Goal: Complete application form

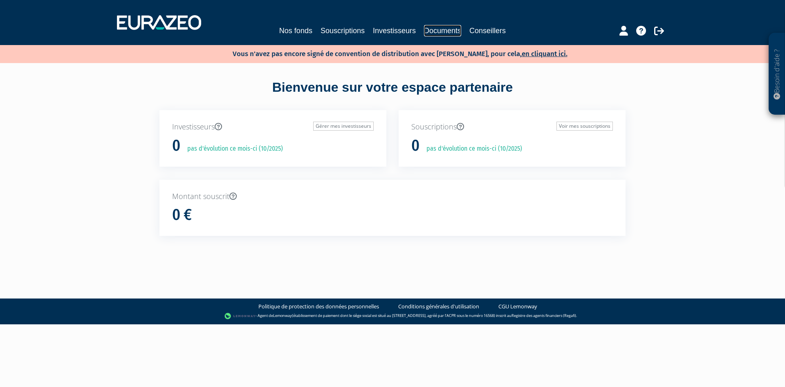
click at [439, 30] on link "Documents" at bounding box center [442, 30] width 37 height 11
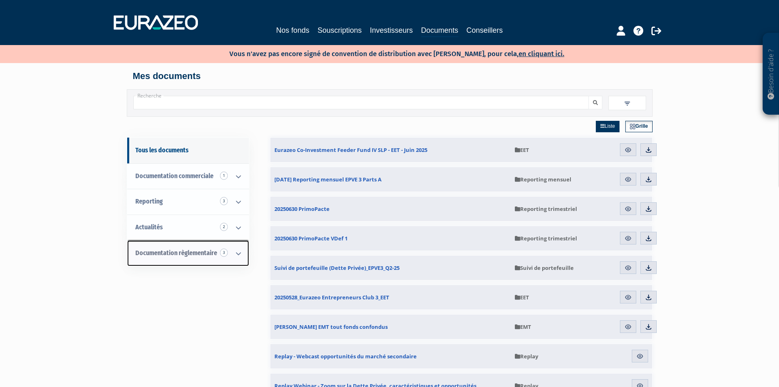
click at [207, 250] on span "Documentation règlementaire 3" at bounding box center [176, 253] width 82 height 8
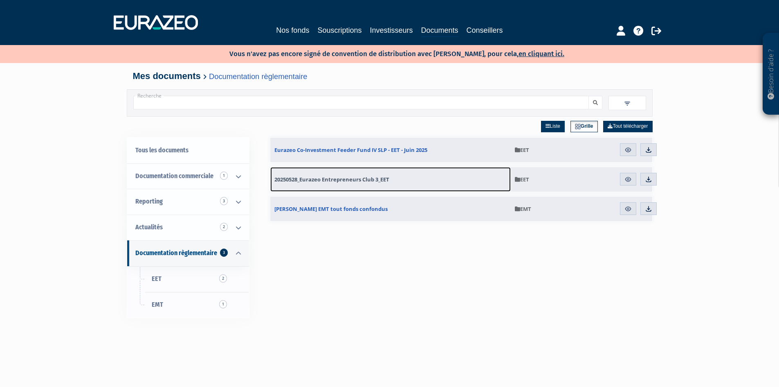
click at [352, 178] on span "20250528_Eurazeo Entrepreneurs Club 3_EET" at bounding box center [331, 178] width 115 height 7
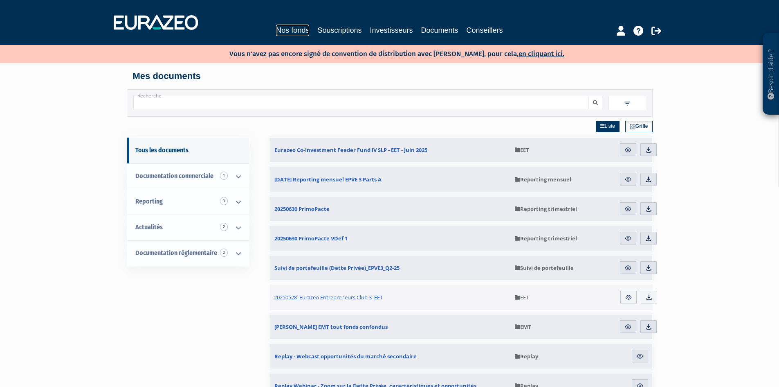
click at [301, 29] on link "Nos fonds" at bounding box center [292, 30] width 33 height 11
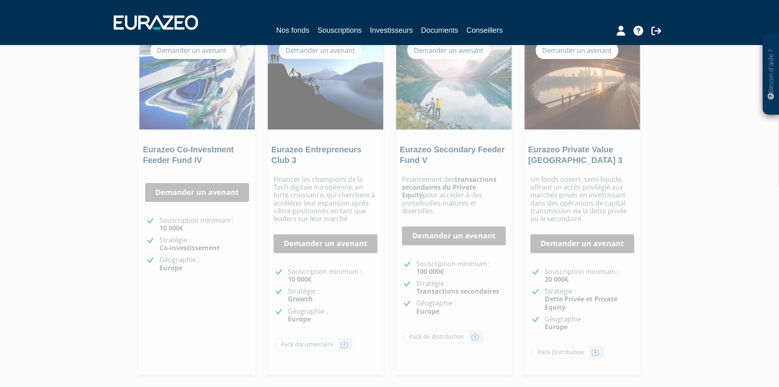
scroll to position [123, 0]
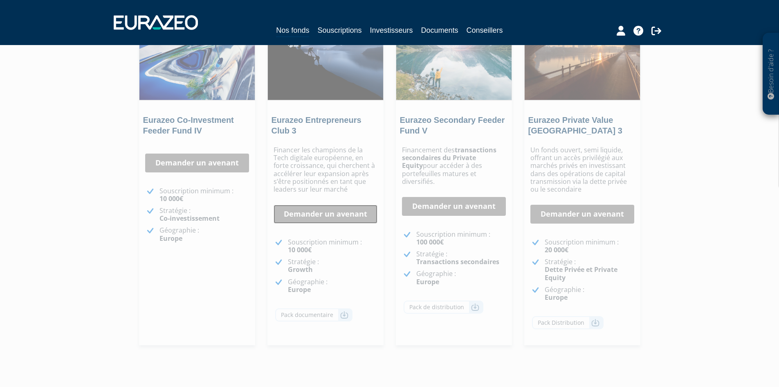
click at [317, 218] on link "Demander un avenant" at bounding box center [326, 214] width 104 height 19
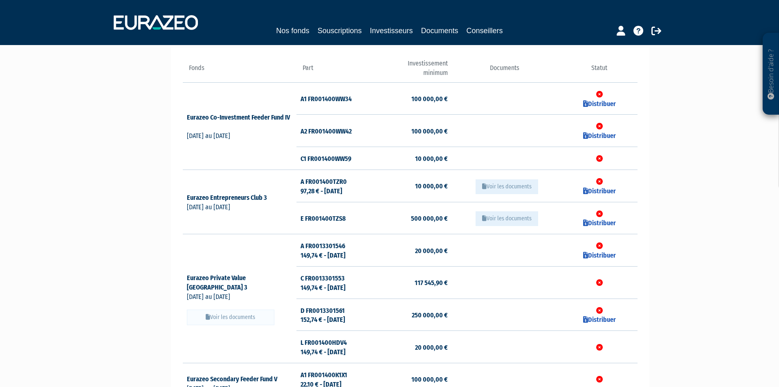
scroll to position [82, 0]
click at [599, 191] on link "Distribuer" at bounding box center [599, 190] width 33 height 8
checkbox input "true"
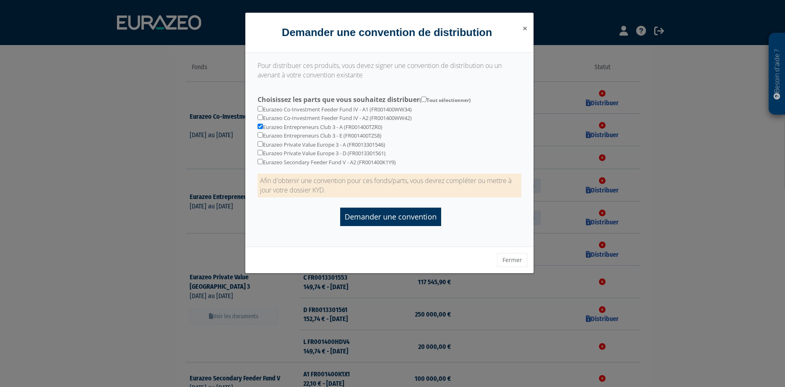
click at [526, 28] on span "×" at bounding box center [525, 27] width 5 height 11
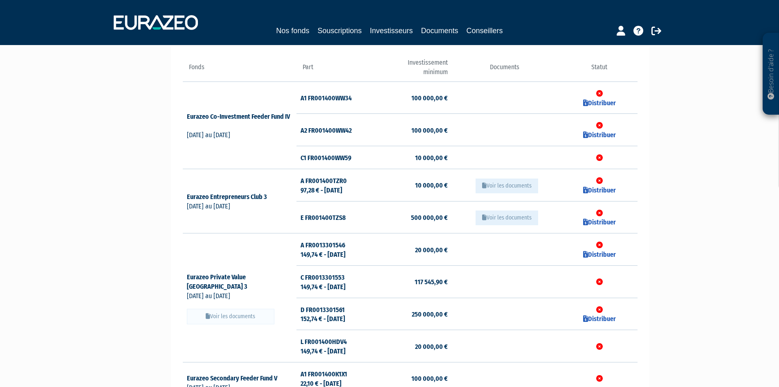
click at [514, 189] on button "Voir les documents" at bounding box center [507, 185] width 63 height 15
click at [495, 185] on button "Voir les documents" at bounding box center [507, 185] width 63 height 15
click at [454, 183] on td "Voir les documents" at bounding box center [505, 185] width 114 height 32
click at [512, 189] on button "Voir les documents" at bounding box center [507, 185] width 63 height 15
click at [502, 64] on th "Documents" at bounding box center [505, 69] width 114 height 23
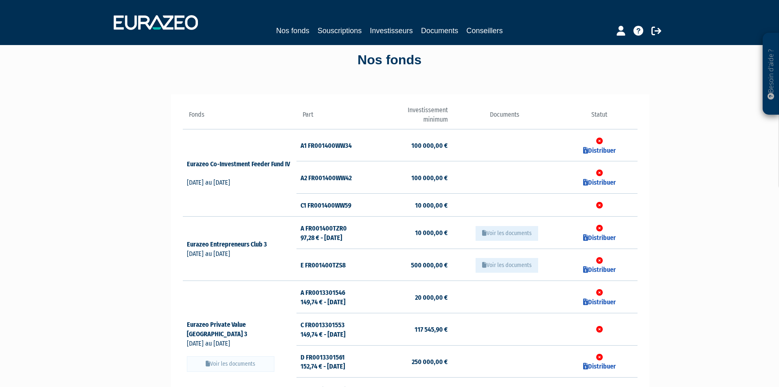
scroll to position [0, 0]
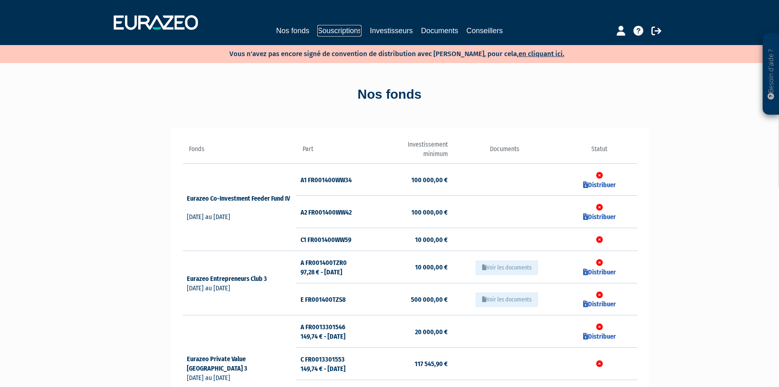
click at [326, 34] on link "Souscriptions" at bounding box center [339, 30] width 44 height 11
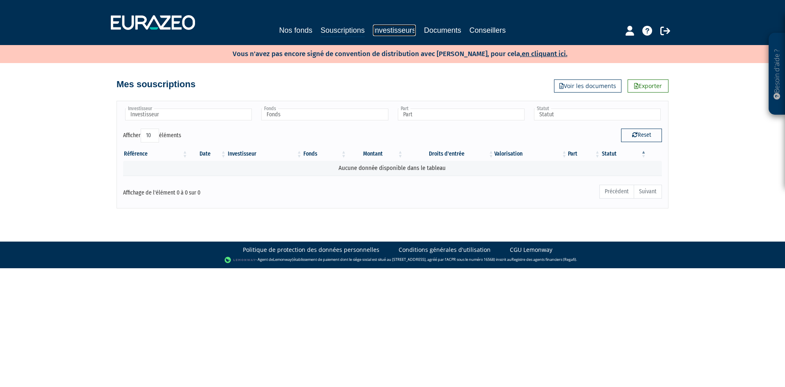
click at [394, 29] on link "Investisseurs" at bounding box center [394, 30] width 43 height 11
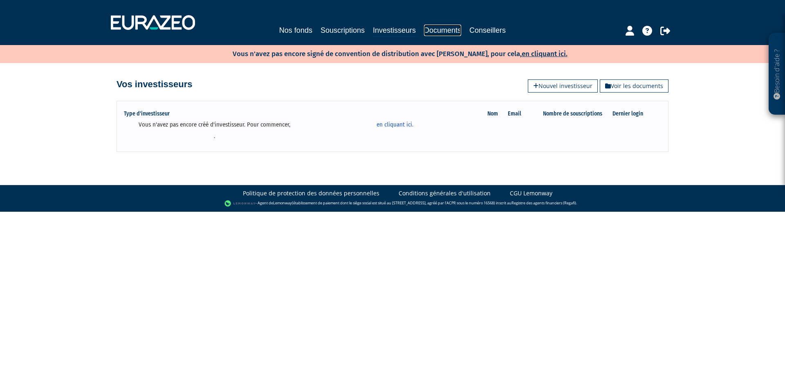
click at [439, 35] on link "Documents" at bounding box center [442, 30] width 37 height 11
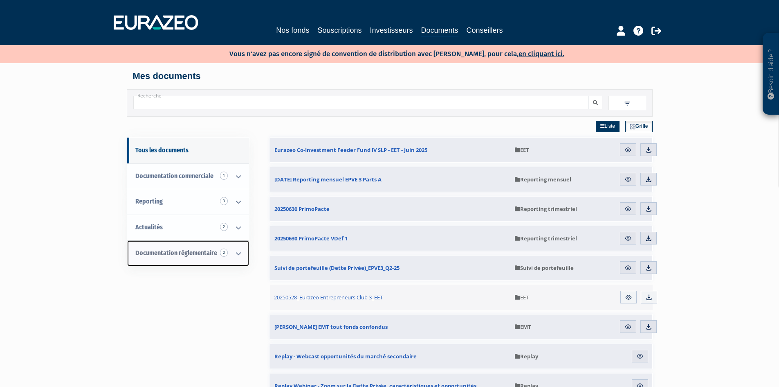
click at [177, 254] on span "Documentation règlementaire 2" at bounding box center [176, 253] width 82 height 8
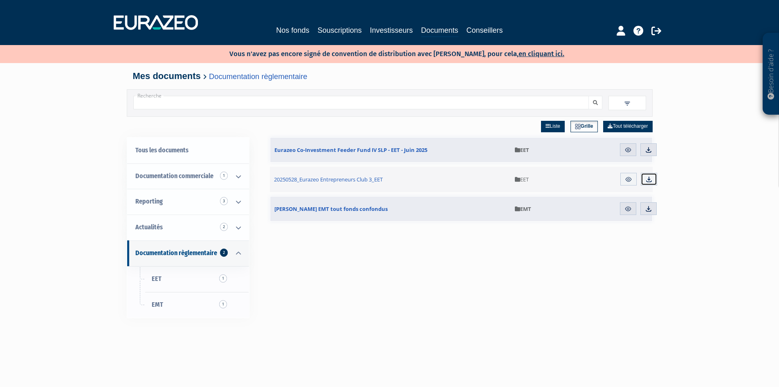
click at [648, 180] on img at bounding box center [649, 178] width 7 height 7
click at [240, 233] on icon at bounding box center [238, 227] width 21 height 25
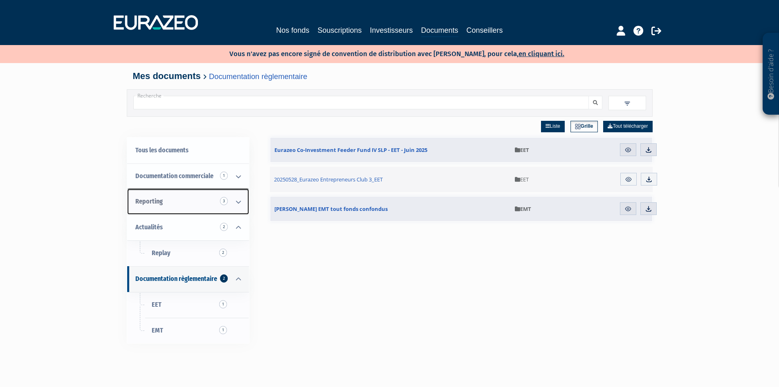
click at [236, 198] on icon at bounding box center [238, 201] width 21 height 25
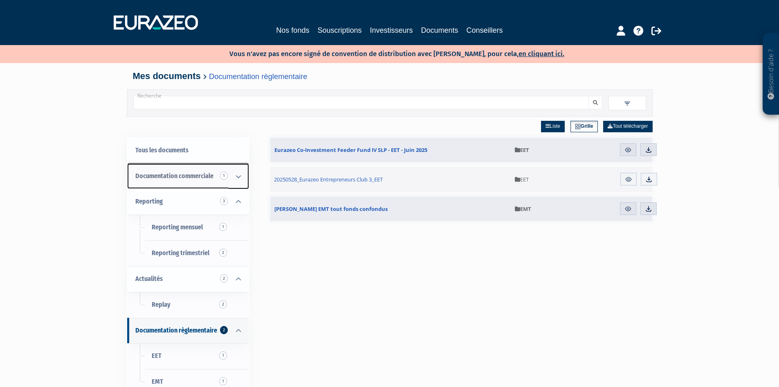
click at [241, 175] on icon at bounding box center [238, 176] width 21 height 25
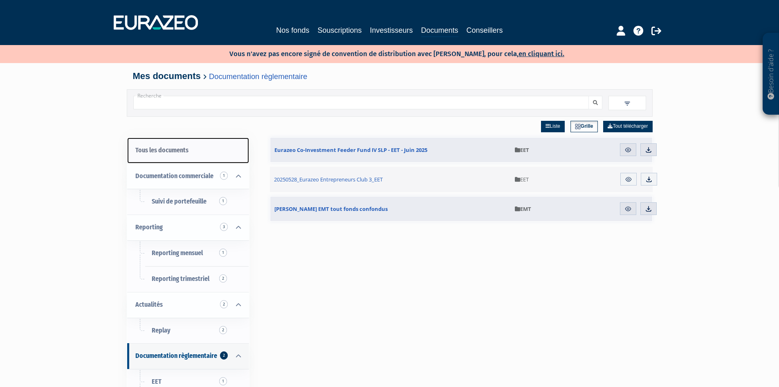
click at [188, 151] on link "Tous les documents" at bounding box center [188, 150] width 122 height 26
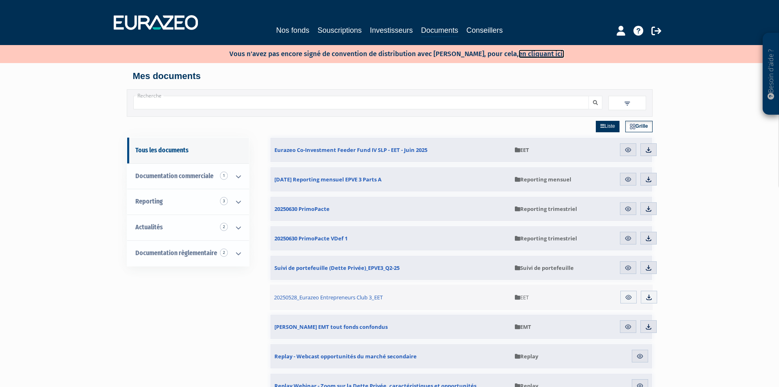
click at [524, 50] on link "en cliquant ici." at bounding box center [542, 53] width 46 height 9
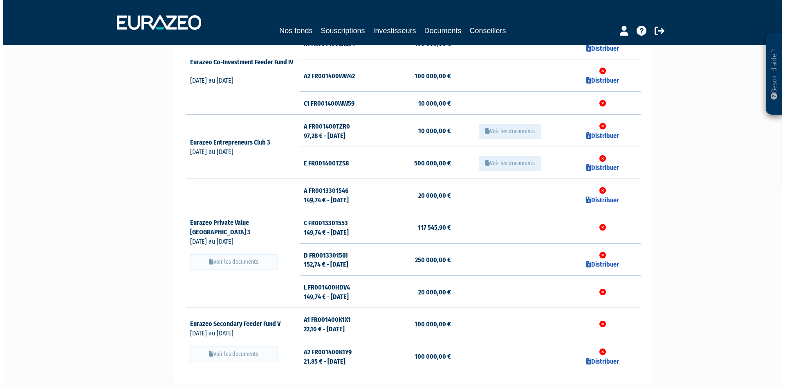
scroll to position [82, 0]
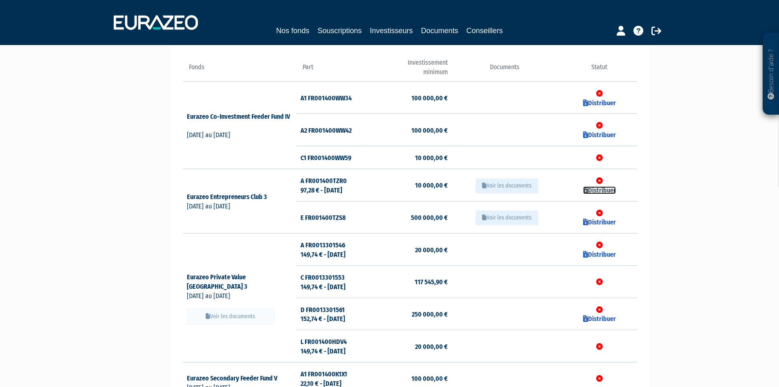
click at [596, 188] on link "Distribuer" at bounding box center [599, 190] width 33 height 8
checkbox input "true"
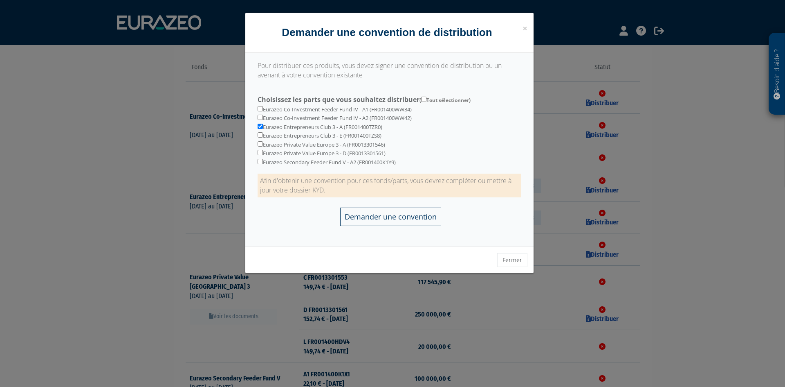
click at [382, 218] on input "Demander une convention" at bounding box center [390, 216] width 101 height 18
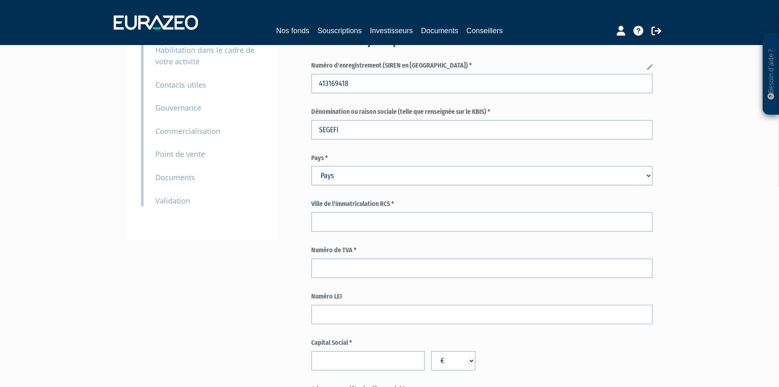
scroll to position [123, 0]
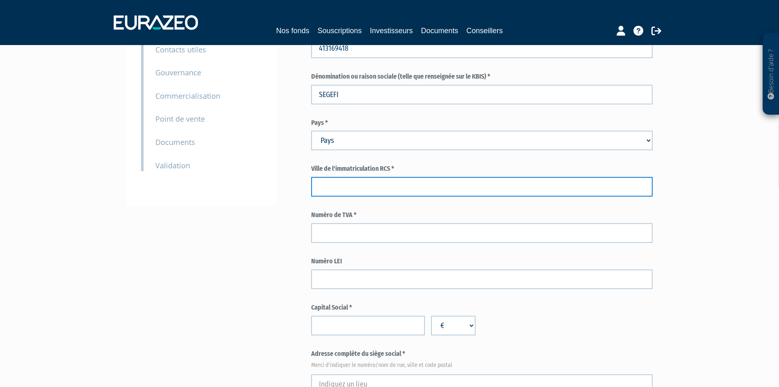
click at [375, 183] on input "text" at bounding box center [482, 187] width 342 height 20
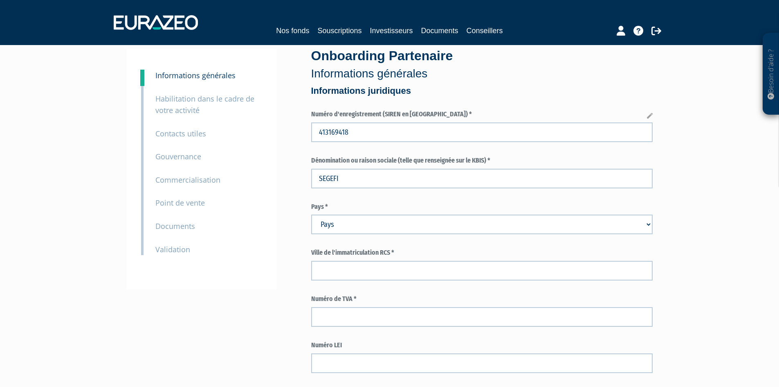
scroll to position [0, 0]
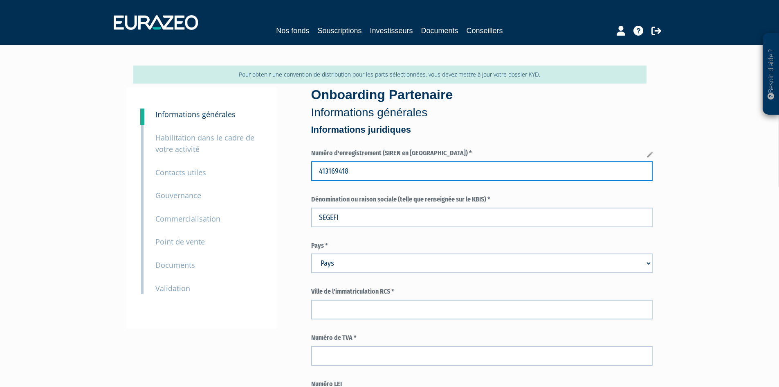
drag, startPoint x: 331, startPoint y: 168, endPoint x: 294, endPoint y: 173, distance: 37.6
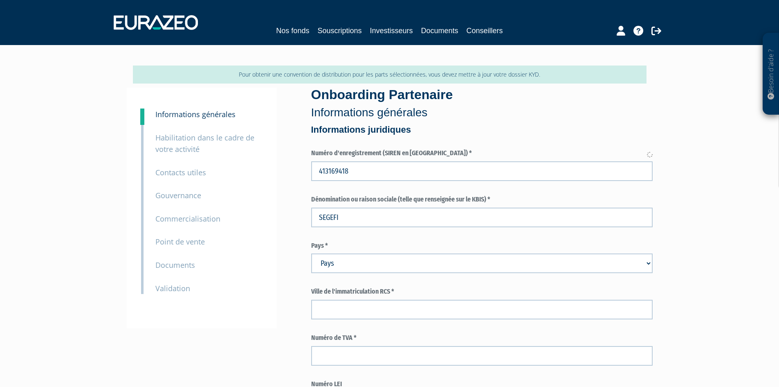
type input "41316941800022"
type input "SEGEFI SOCIETE EUROPEENNE DE GESTION FINANCIERE"
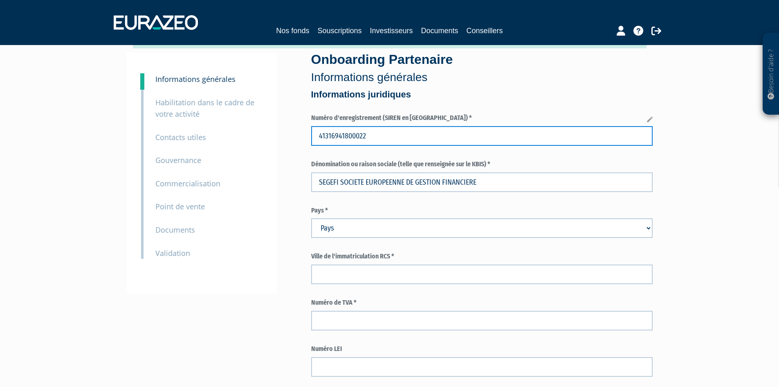
scroll to position [82, 0]
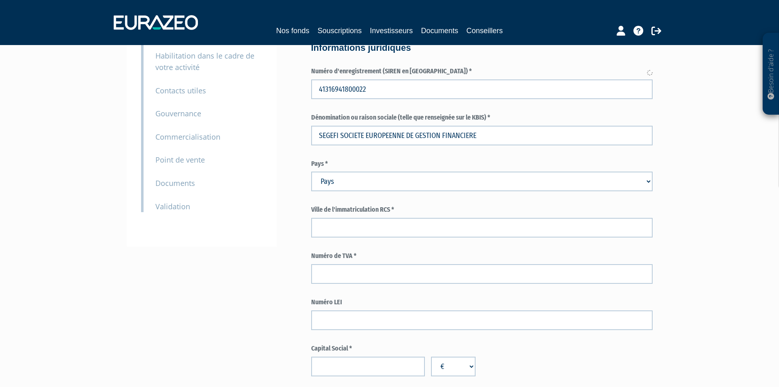
click at [337, 217] on div "Ville de l'immatriculation RCS *" at bounding box center [482, 221] width 342 height 32
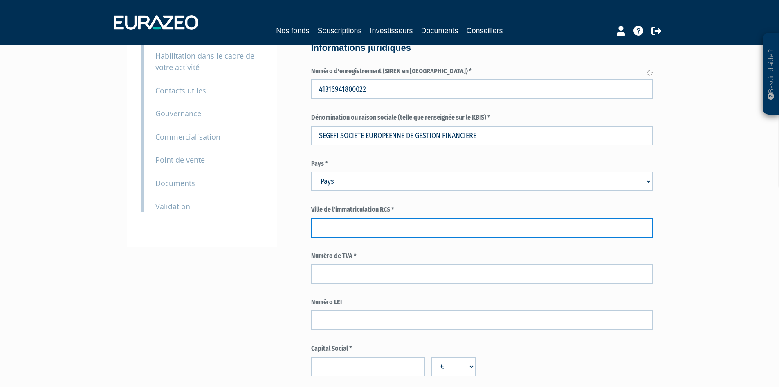
click at [335, 225] on input "text" at bounding box center [482, 228] width 342 height 20
paste input "Strasbourg"
type input "Strasbourg"
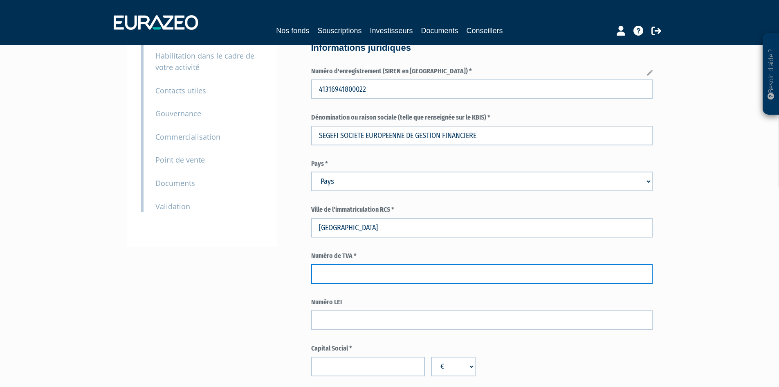
click at [336, 277] on input "text" at bounding box center [482, 274] width 342 height 20
paste input "FR71413169418"
type input "FR71413169418"
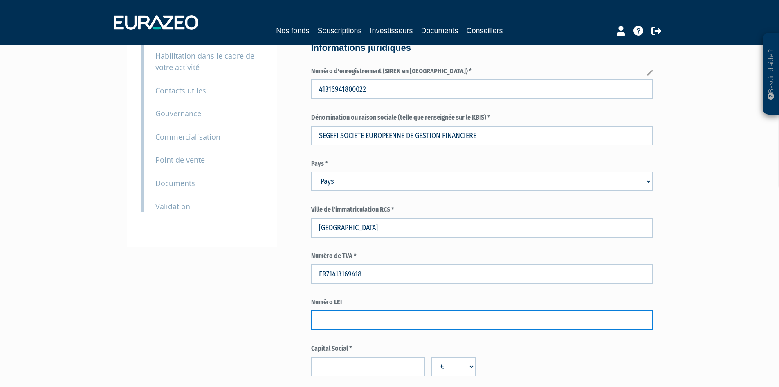
click at [348, 322] on input "text" at bounding box center [482, 320] width 342 height 20
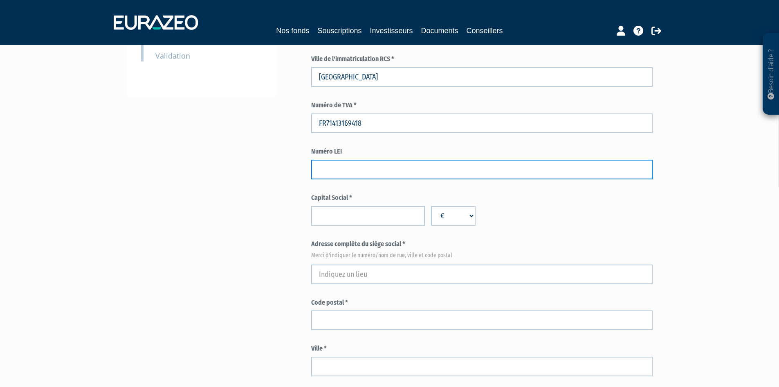
scroll to position [245, 0]
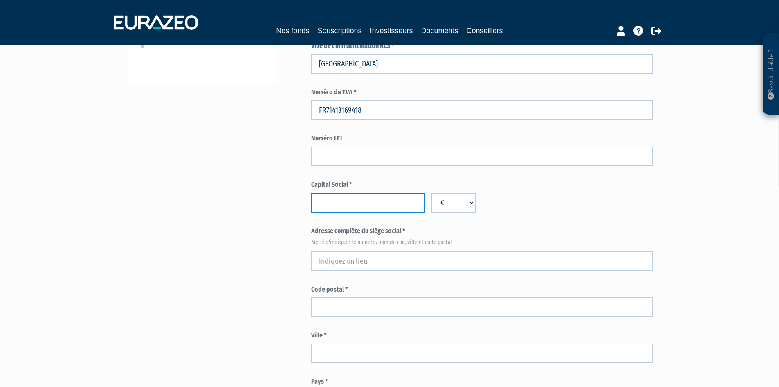
click at [362, 198] on input "number" at bounding box center [368, 203] width 114 height 20
paste input "12567"
type input "12567"
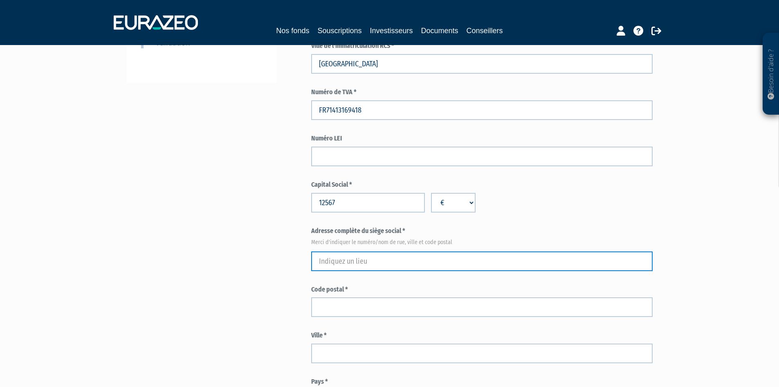
click at [354, 260] on input "text" at bounding box center [482, 261] width 342 height 20
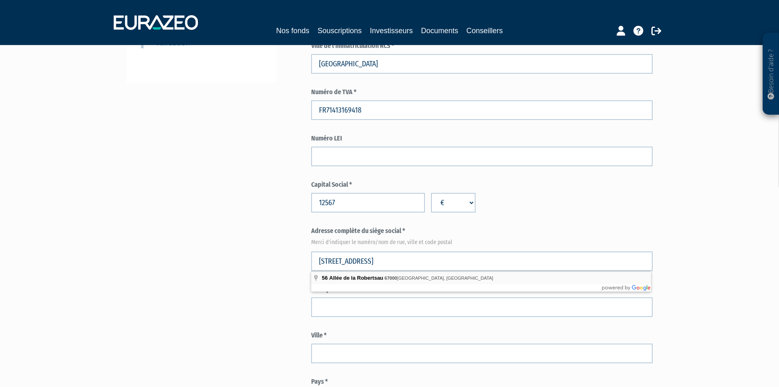
type input "56 Allée de la Robertsau, 67000 Strasbourg, France"
type input "Strasbourg"
select select "75"
type input "67000"
type input "56 Allée de la Robertsau"
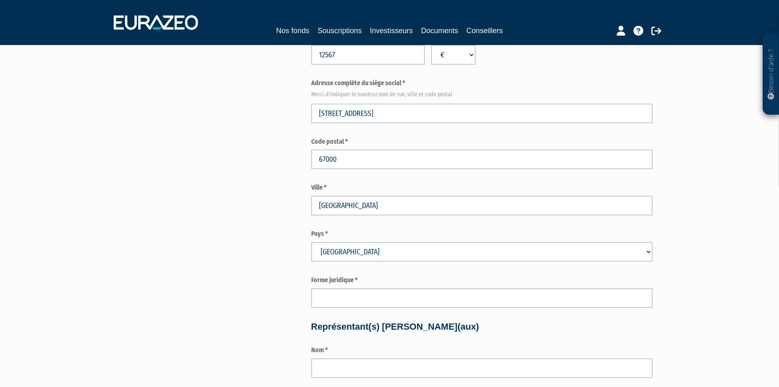
scroll to position [409, 0]
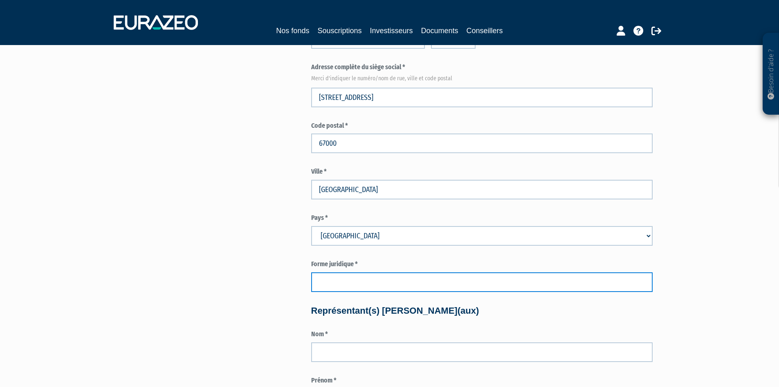
click at [358, 285] on input "text" at bounding box center [482, 282] width 342 height 20
type input "SAS"
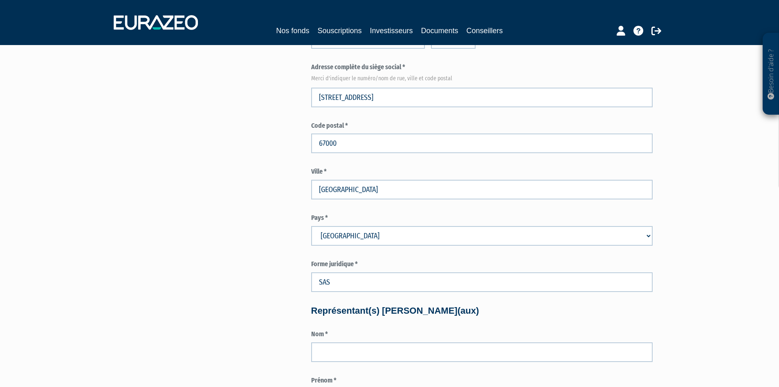
click at [272, 288] on div "Pour obtenir une convention de distribution pour les parts sélectionnées, vous …" at bounding box center [390, 335] width 514 height 1358
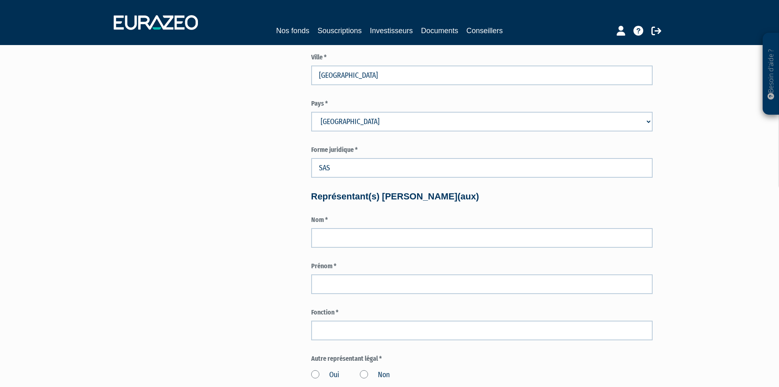
scroll to position [573, 0]
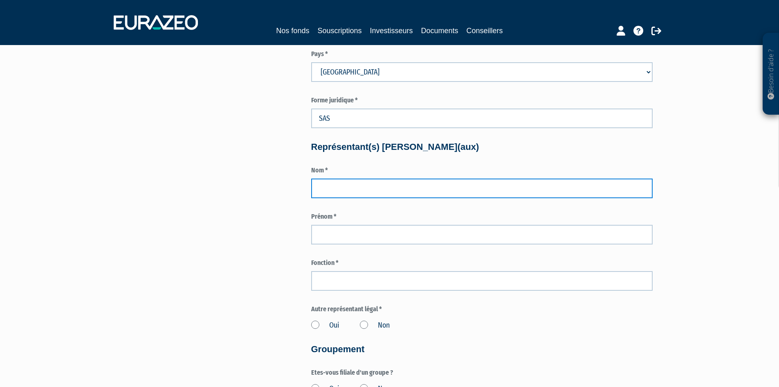
click at [356, 196] on input "text" at bounding box center [482, 188] width 342 height 20
type input "JABAUD"
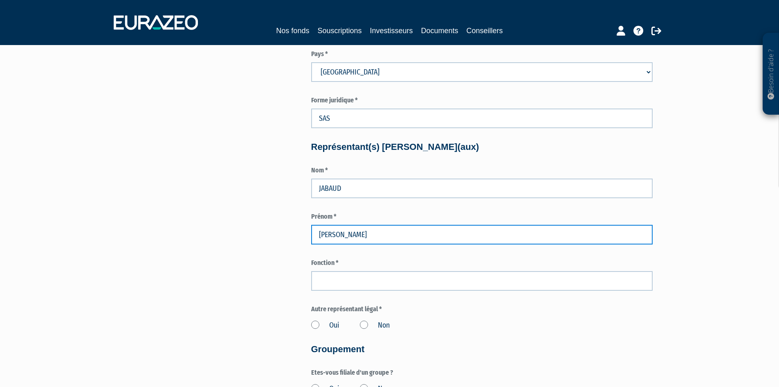
type input "Jérôme"
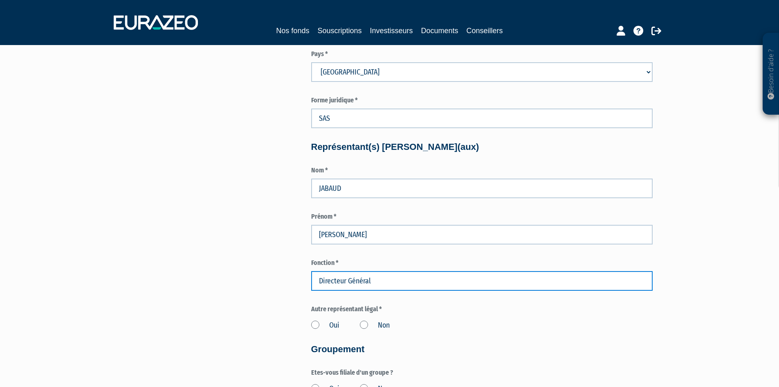
type input "Directeur Général"
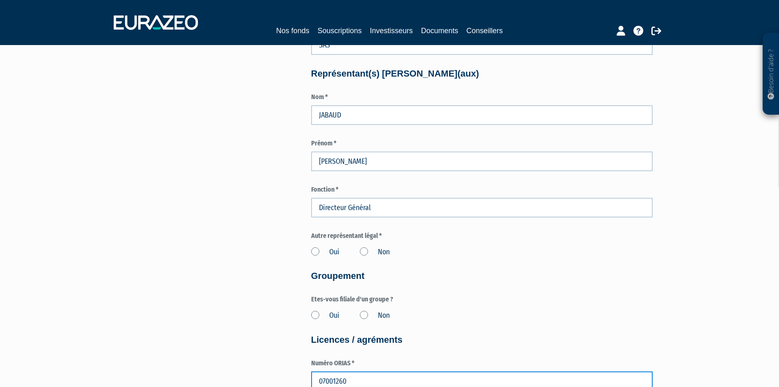
scroll to position [588, 0]
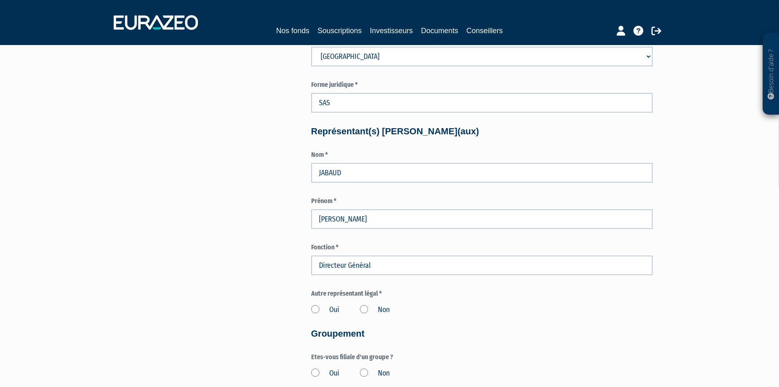
click at [314, 308] on label "Oui" at bounding box center [325, 309] width 28 height 11
click at [0, 0] on input "Oui" at bounding box center [0, 0] width 0 height 0
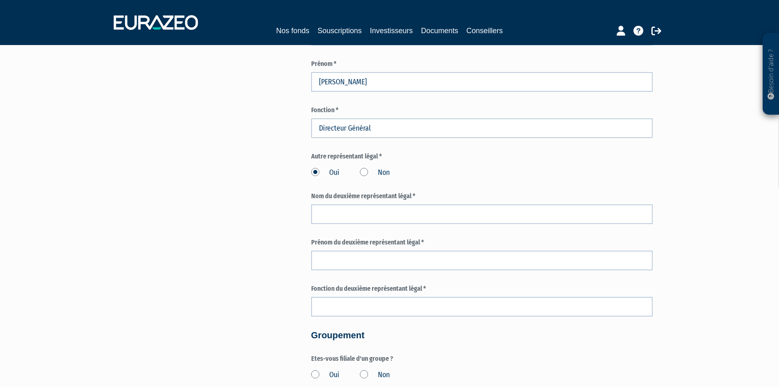
scroll to position [711, 0]
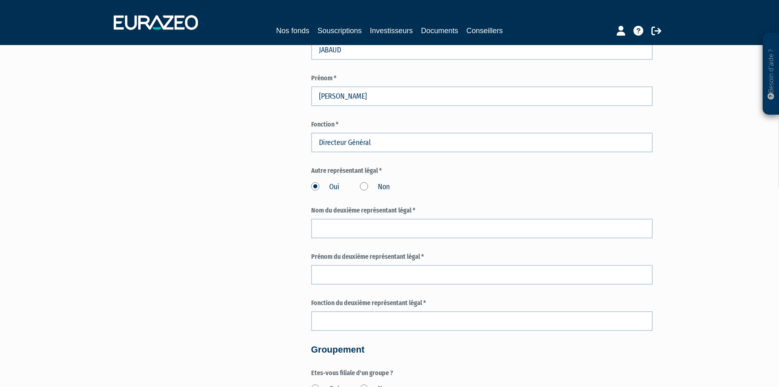
drag, startPoint x: 315, startPoint y: 187, endPoint x: 359, endPoint y: 187, distance: 43.8
click at [317, 187] on label "Oui" at bounding box center [325, 187] width 28 height 11
click at [0, 0] on input "Oui" at bounding box center [0, 0] width 0 height 0
click at [365, 187] on label "Non" at bounding box center [375, 187] width 30 height 11
click at [0, 0] on input "Non" at bounding box center [0, 0] width 0 height 0
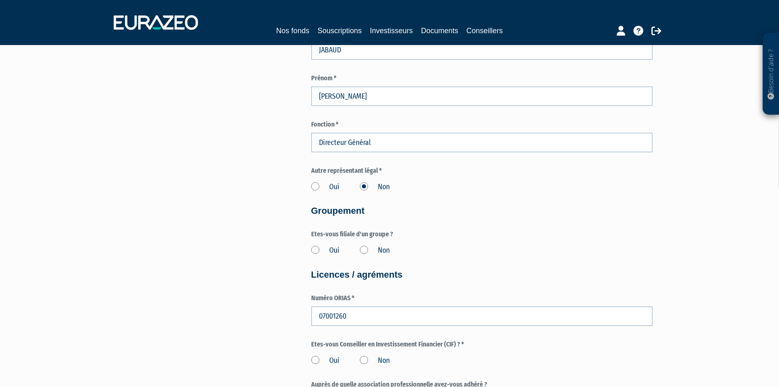
click at [315, 248] on label "Oui" at bounding box center [325, 250] width 28 height 11
click at [0, 0] on input "Oui" at bounding box center [0, 0] width 0 height 0
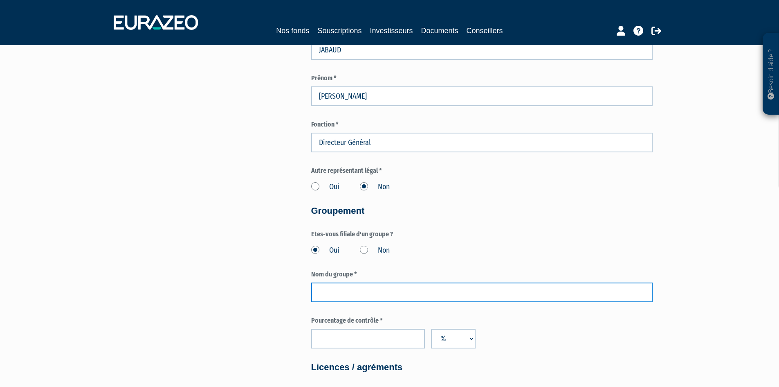
click at [353, 290] on input "text" at bounding box center [482, 292] width 342 height 20
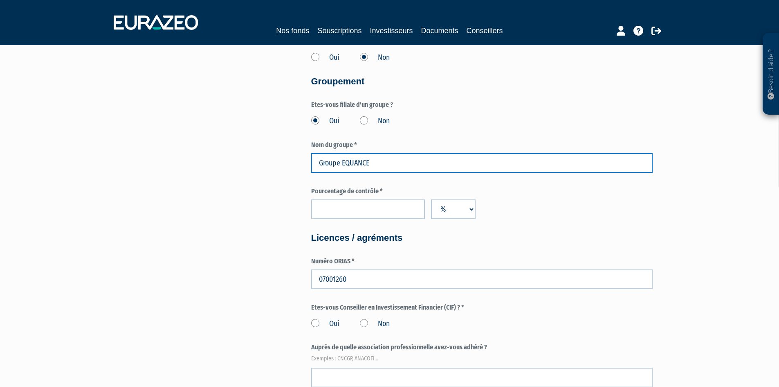
scroll to position [875, 0]
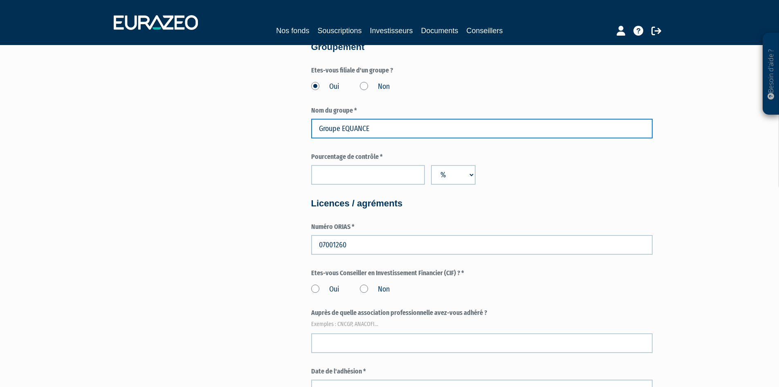
type input "Groupe EQUANCE"
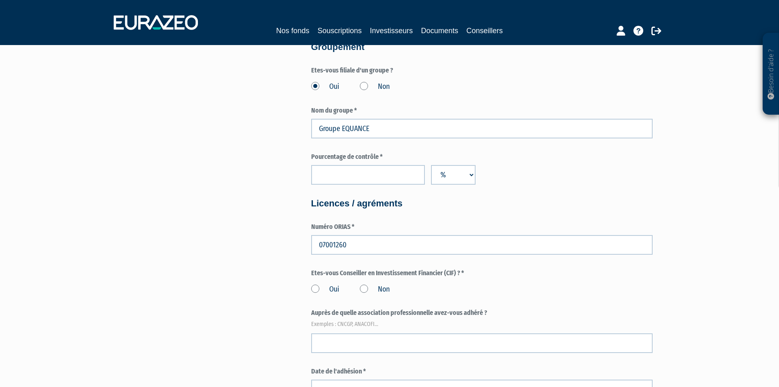
click at [316, 288] on label "Oui" at bounding box center [325, 289] width 28 height 11
click at [0, 0] on input "Oui" at bounding box center [0, 0] width 0 height 0
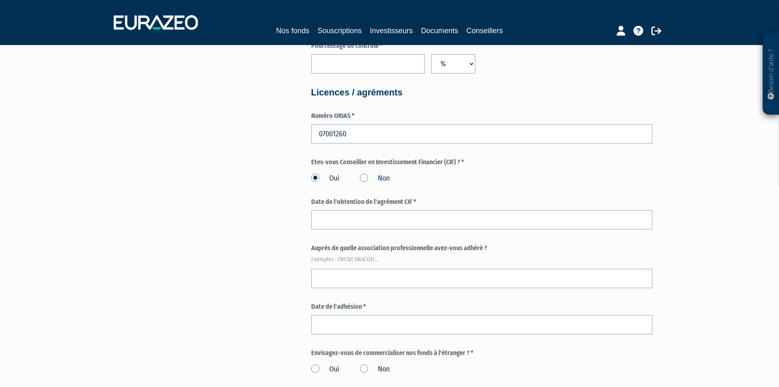
scroll to position [997, 0]
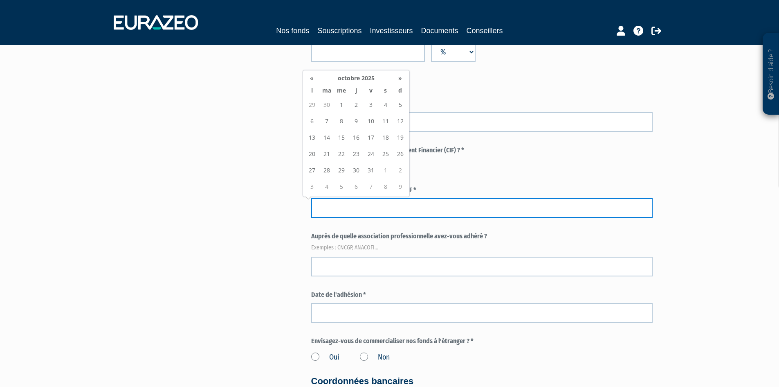
click at [362, 207] on input at bounding box center [482, 208] width 342 height 20
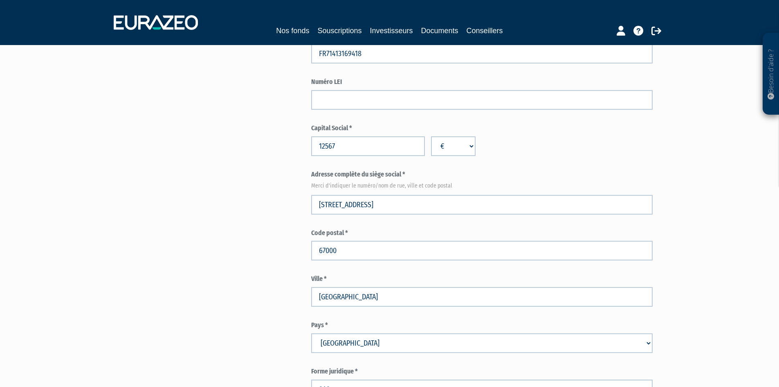
scroll to position [0, 0]
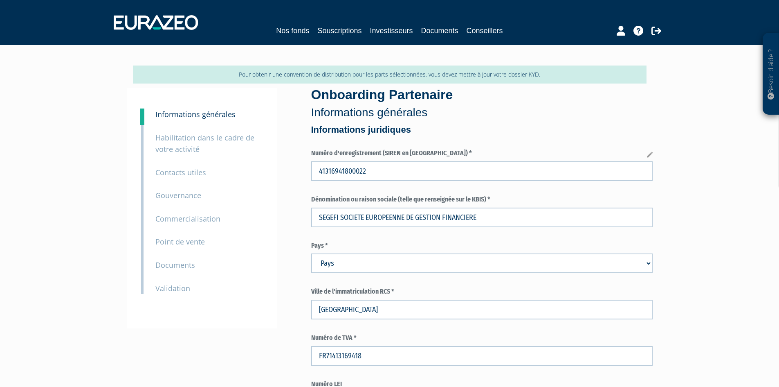
click at [214, 141] on small "Habilitation dans le cadre de votre activité" at bounding box center [204, 144] width 99 height 22
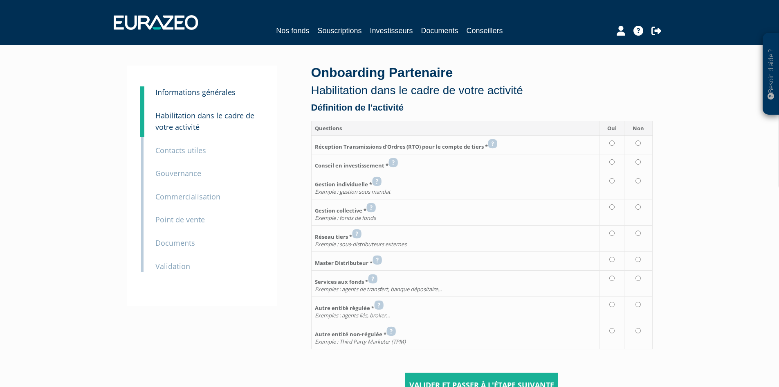
click at [200, 93] on small "Informations générales" at bounding box center [195, 92] width 80 height 10
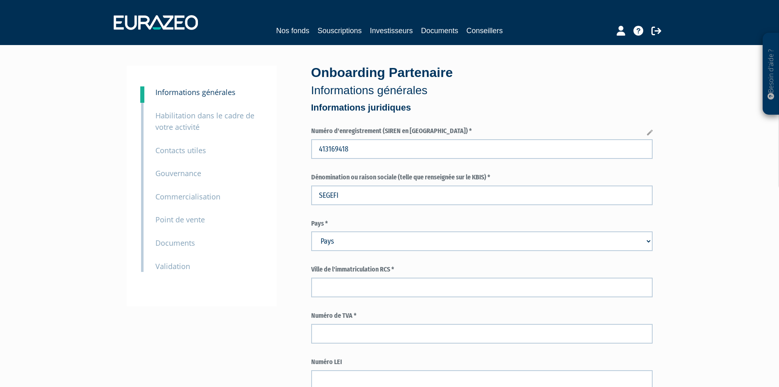
click at [186, 145] on small "Contacts utiles" at bounding box center [180, 150] width 51 height 10
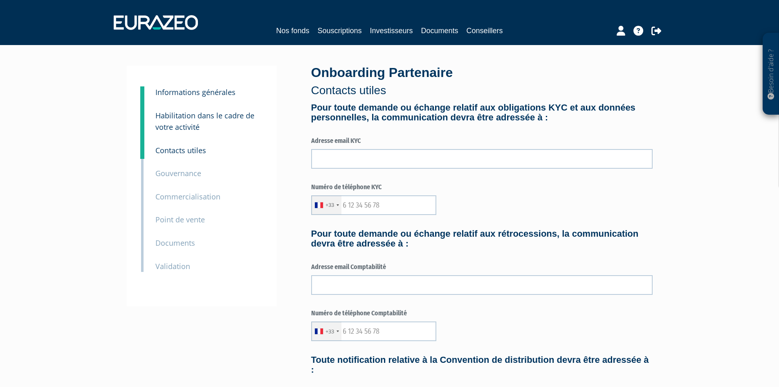
click at [186, 177] on small "Gouvernance" at bounding box center [178, 173] width 46 height 10
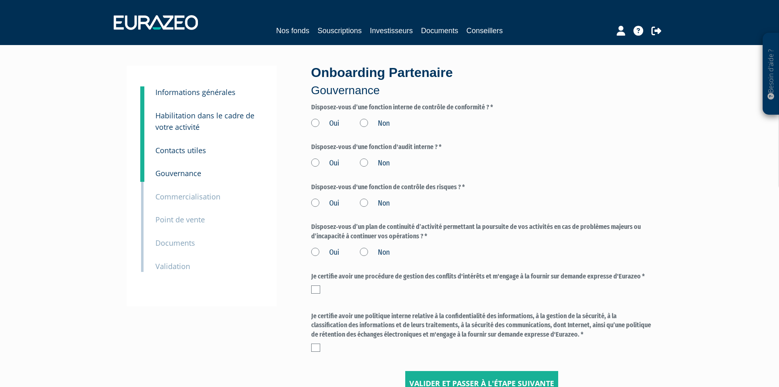
click at [183, 201] on small "Commercialisation" at bounding box center [187, 196] width 65 height 10
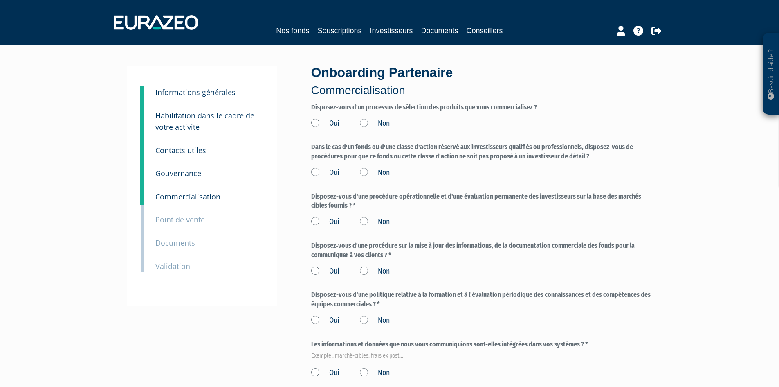
click at [182, 221] on small "Point de vente" at bounding box center [179, 219] width 49 height 10
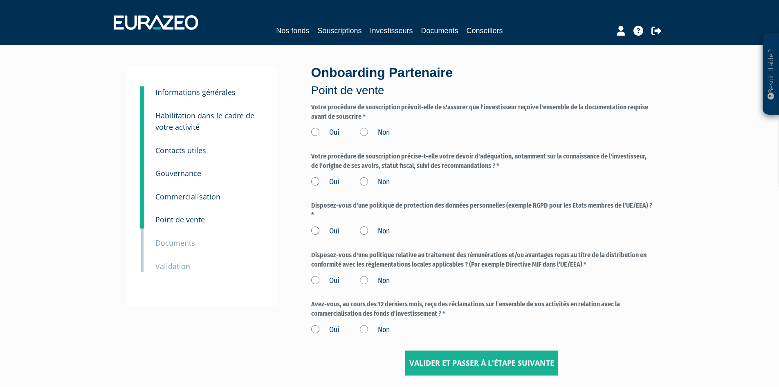
click at [173, 244] on small "Documents" at bounding box center [175, 243] width 40 height 10
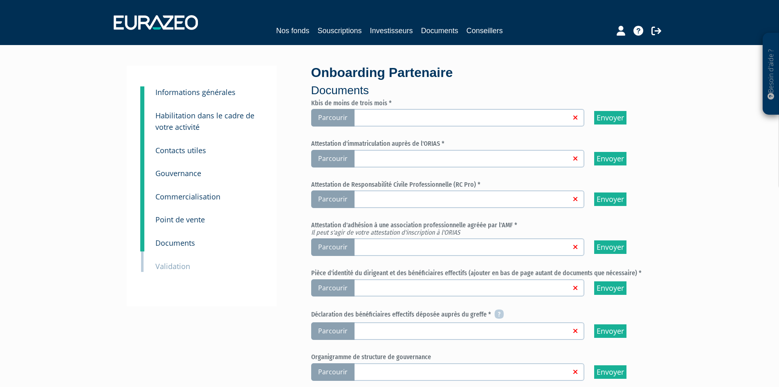
click at [172, 267] on small "Validation" at bounding box center [172, 266] width 35 height 10
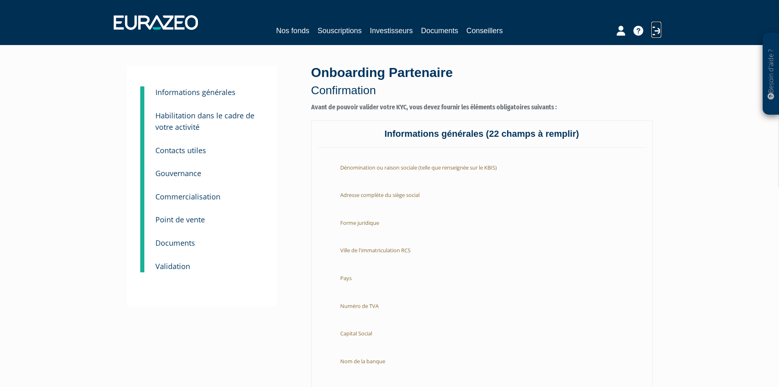
click at [657, 30] on icon at bounding box center [657, 31] width 10 height 10
